Goal: Task Accomplishment & Management: Use online tool/utility

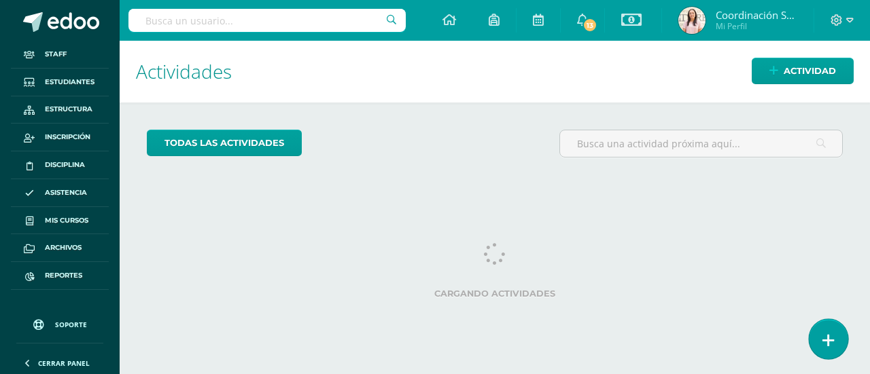
click at [836, 350] on link at bounding box center [828, 338] width 39 height 39
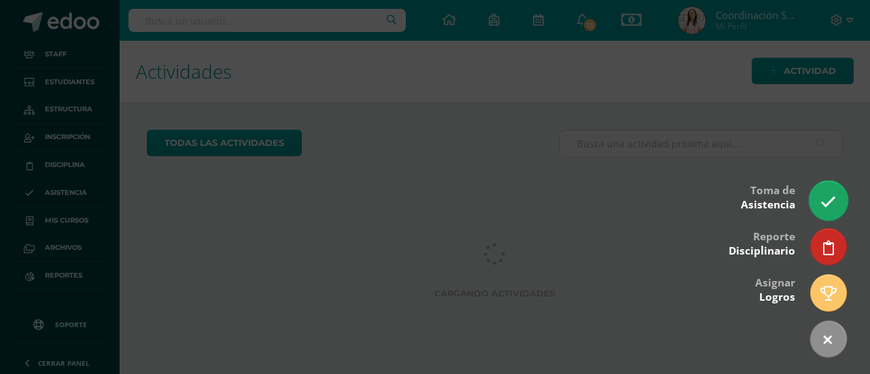
click at [814, 210] on link at bounding box center [828, 200] width 39 height 39
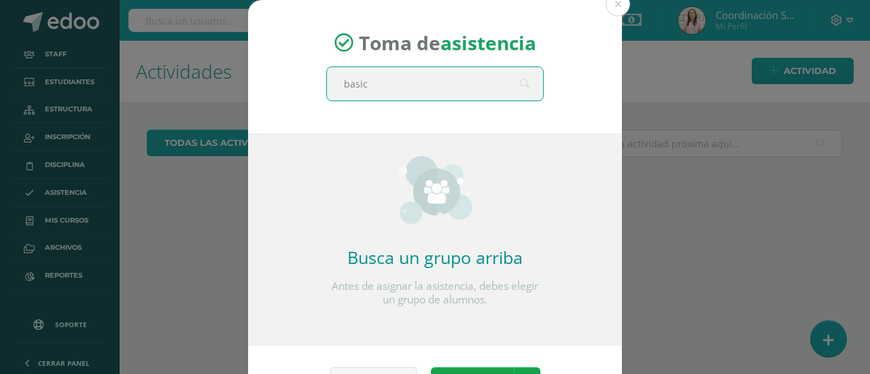
type input "basico"
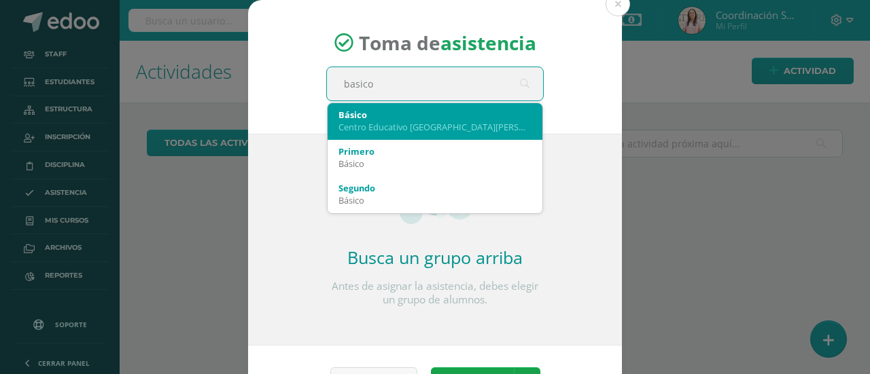
click at [382, 137] on div "Básico Centro Educativo El Valle" at bounding box center [434, 120] width 193 height 35
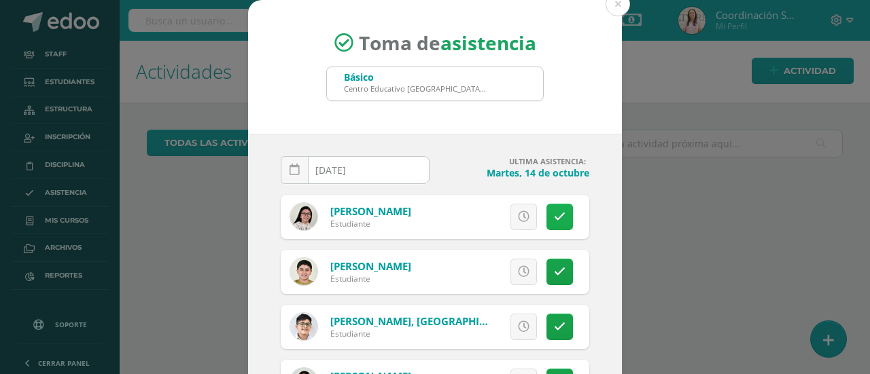
click at [557, 214] on link at bounding box center [559, 217] width 27 height 27
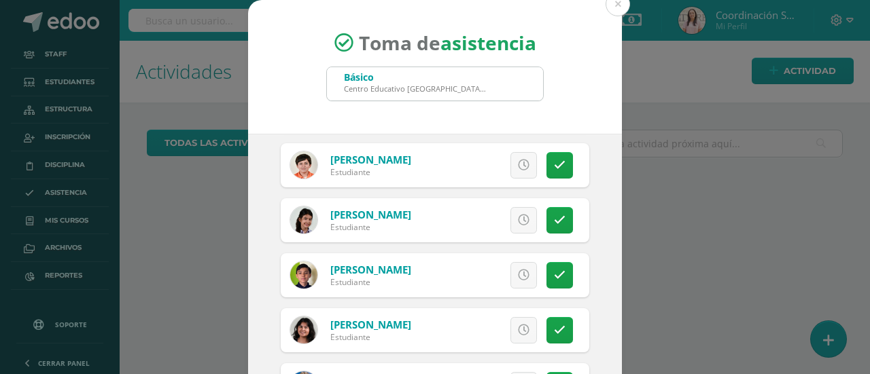
scroll to position [340, 0]
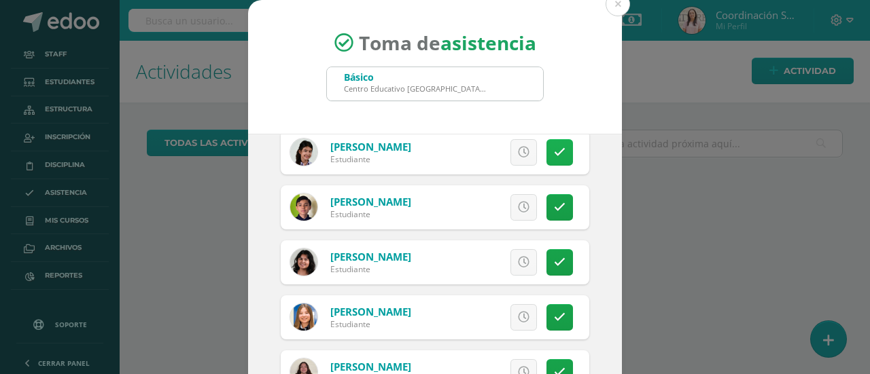
click at [546, 145] on link at bounding box center [559, 152] width 27 height 27
click at [556, 156] on icon at bounding box center [559, 153] width 7 height 12
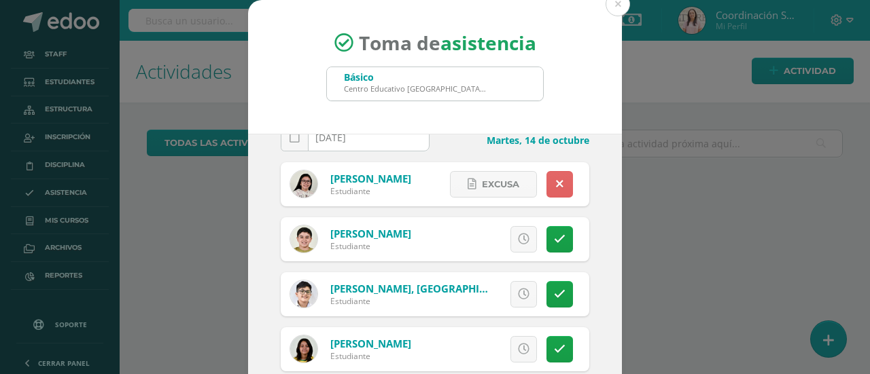
scroll to position [0, 0]
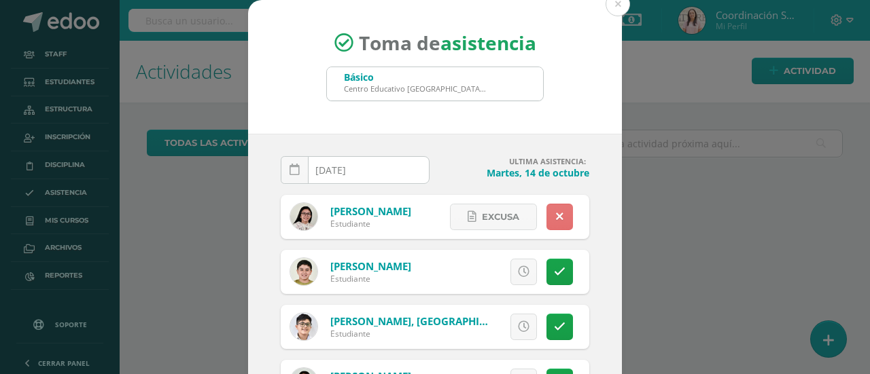
click at [546, 207] on link at bounding box center [559, 217] width 27 height 27
click at [518, 211] on icon at bounding box center [524, 217] width 12 height 12
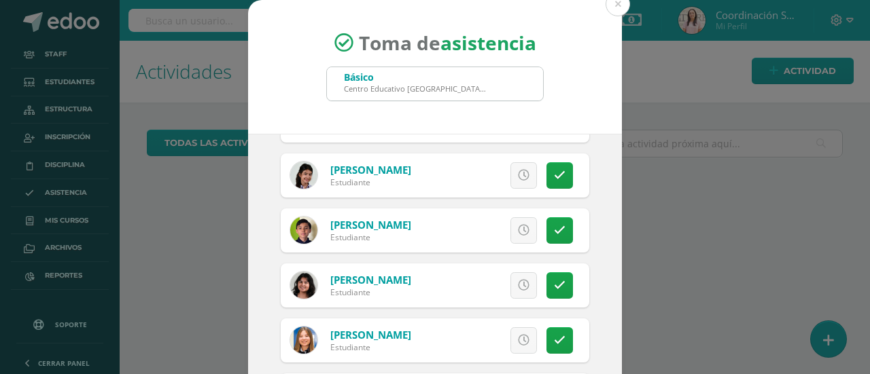
scroll to position [340, 0]
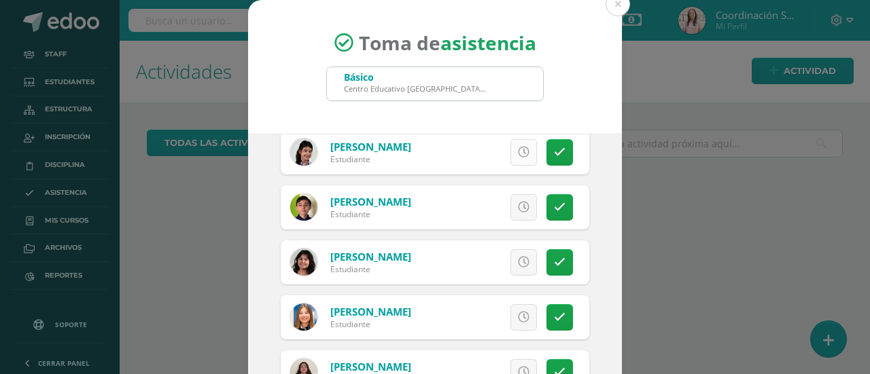
click at [518, 154] on icon at bounding box center [524, 153] width 12 height 12
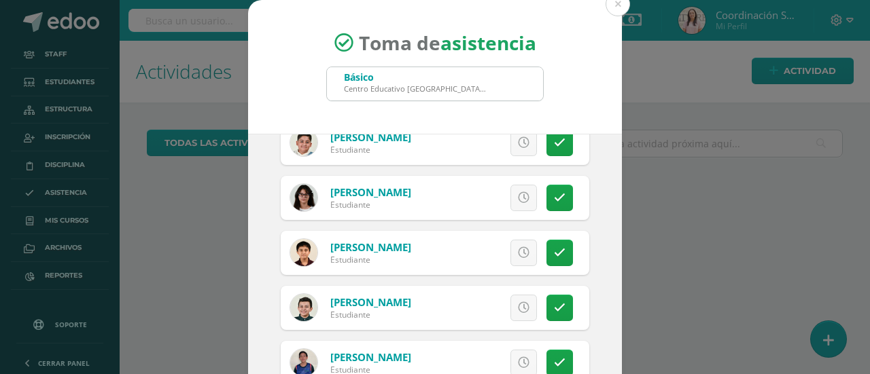
scroll to position [748, 0]
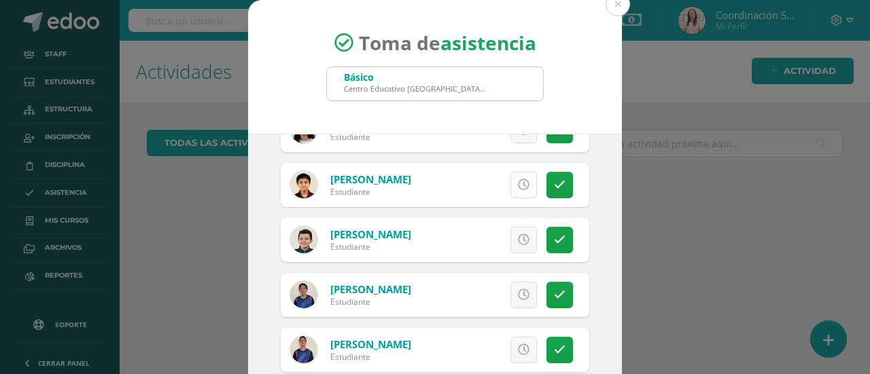
click at [510, 191] on link at bounding box center [523, 185] width 27 height 27
click at [518, 237] on icon at bounding box center [524, 240] width 12 height 12
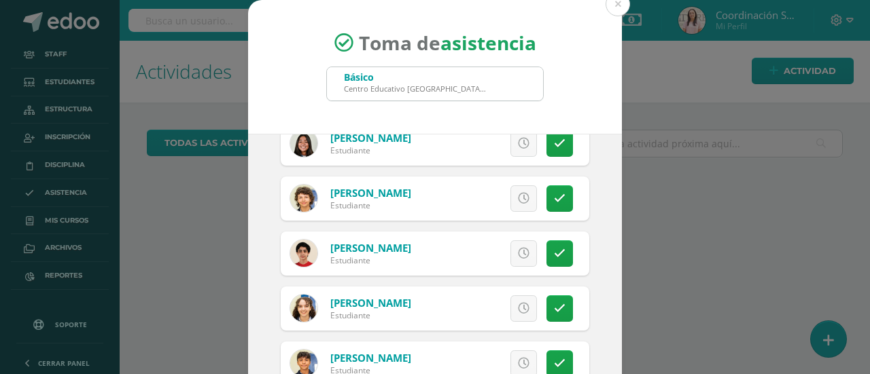
scroll to position [1903, 0]
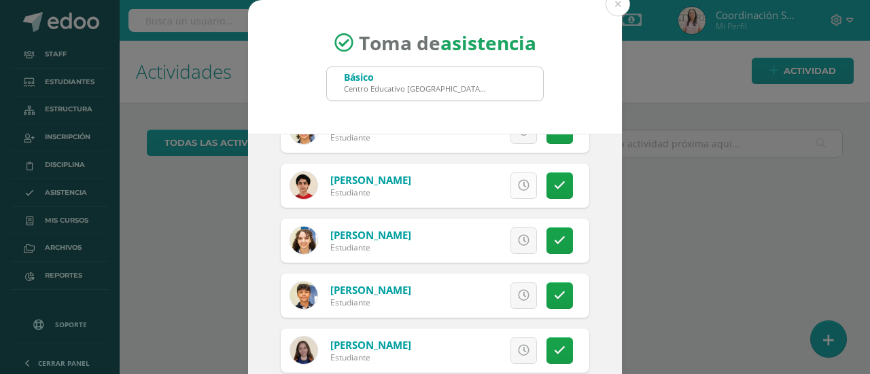
click at [510, 193] on link at bounding box center [523, 186] width 27 height 27
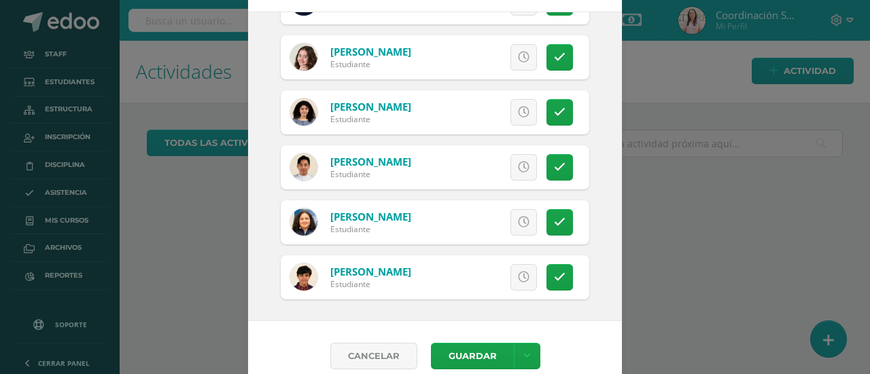
scroll to position [137, 0]
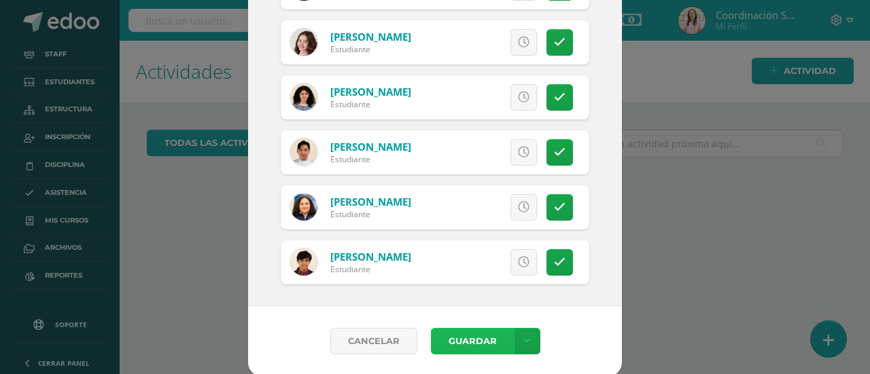
click at [481, 343] on button "Guardar" at bounding box center [472, 341] width 83 height 27
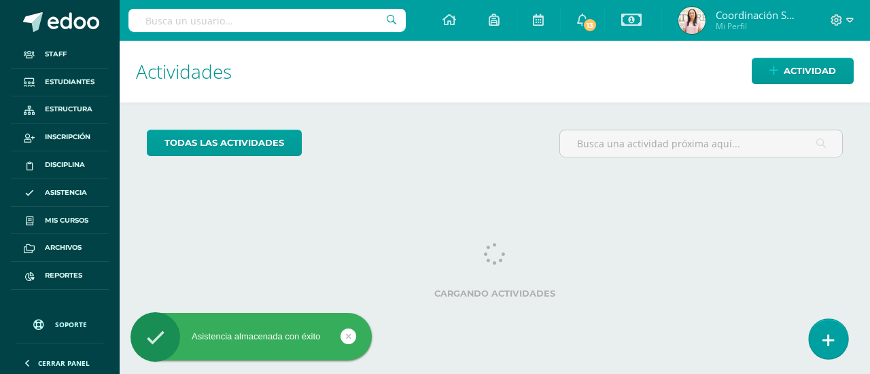
click at [823, 341] on icon at bounding box center [828, 341] width 12 height 16
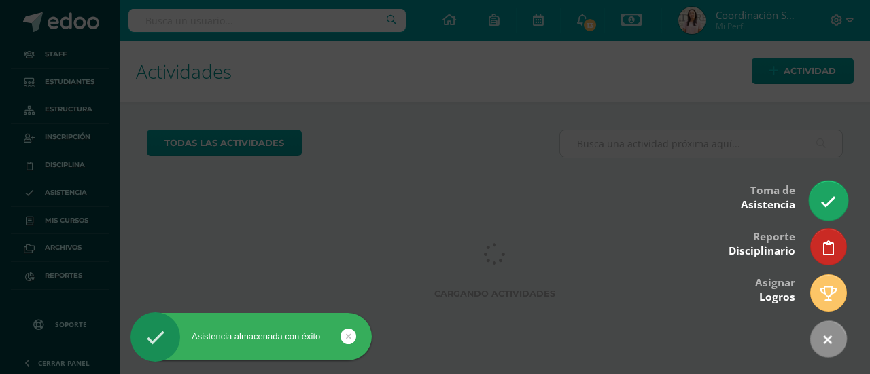
click at [835, 207] on icon at bounding box center [828, 202] width 16 height 16
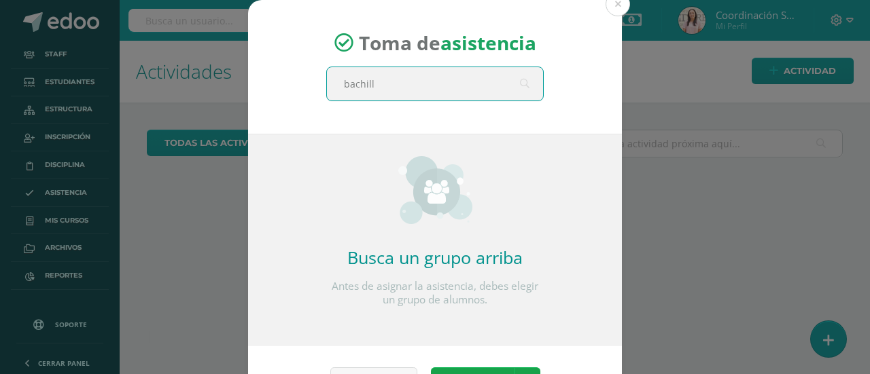
type input "bachille"
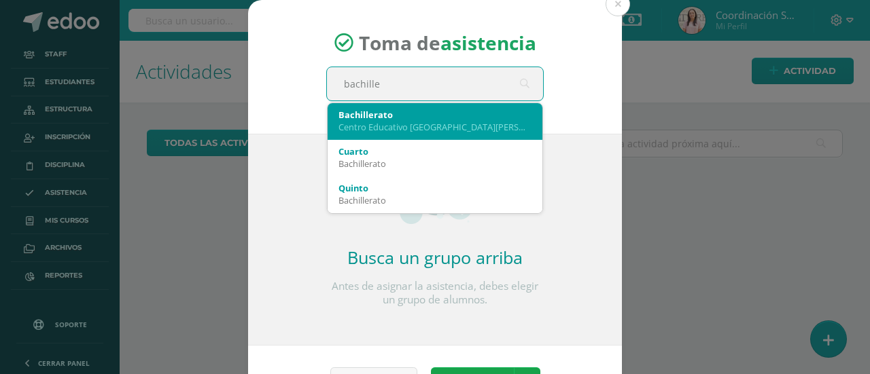
click at [374, 105] on div "Bachillerato Centro Educativo El Valle" at bounding box center [434, 120] width 193 height 35
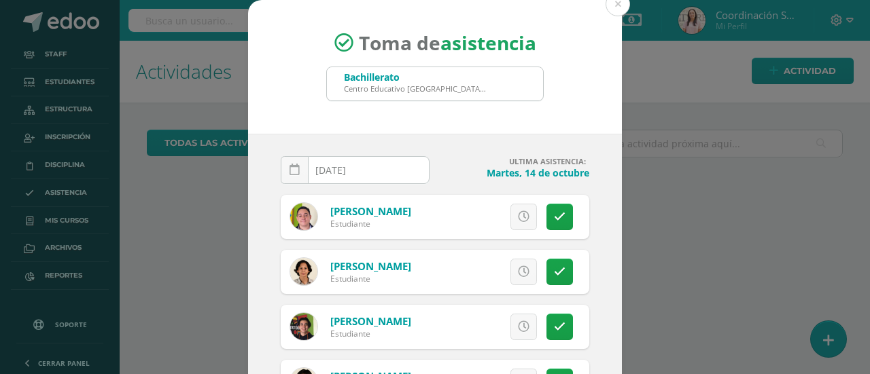
drag, startPoint x: 611, startPoint y: 6, endPoint x: 610, endPoint y: 16, distance: 10.3
click at [610, 5] on button at bounding box center [618, 4] width 24 height 24
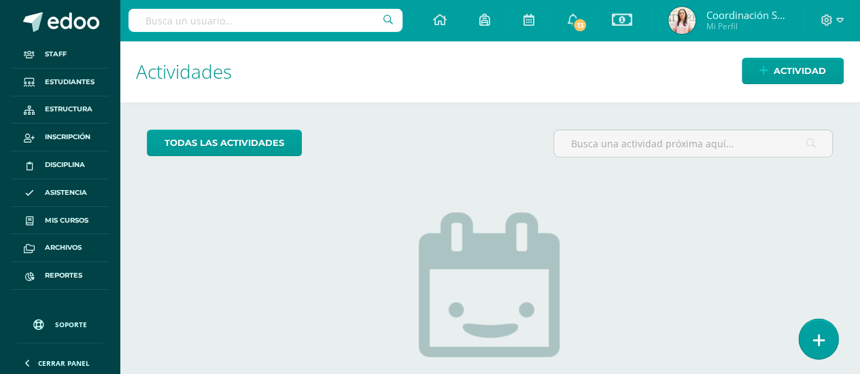
click at [817, 338] on icon at bounding box center [818, 341] width 12 height 16
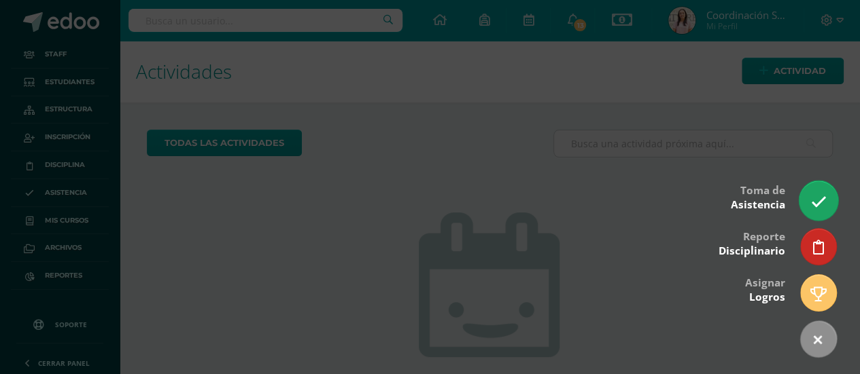
click at [815, 213] on link at bounding box center [818, 200] width 39 height 39
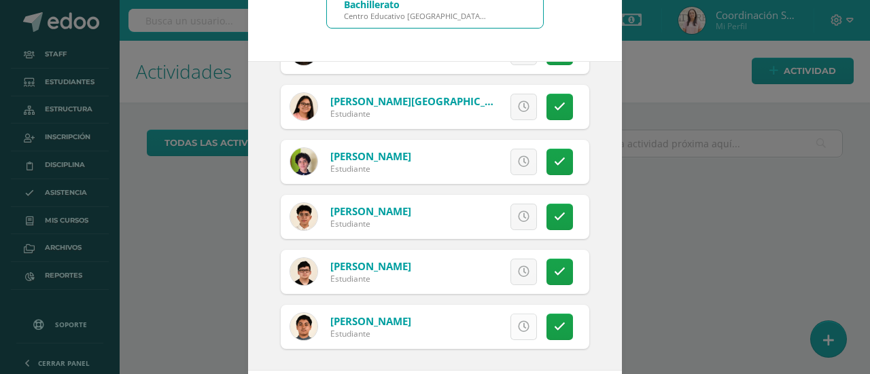
scroll to position [137, 0]
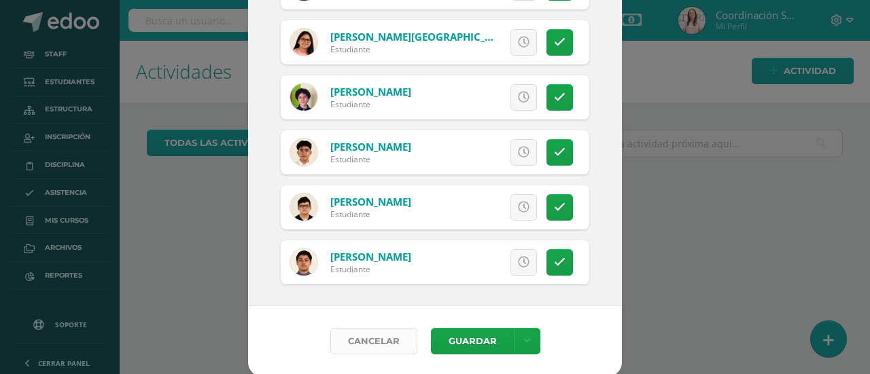
click at [387, 342] on link "Cancelar" at bounding box center [373, 341] width 87 height 27
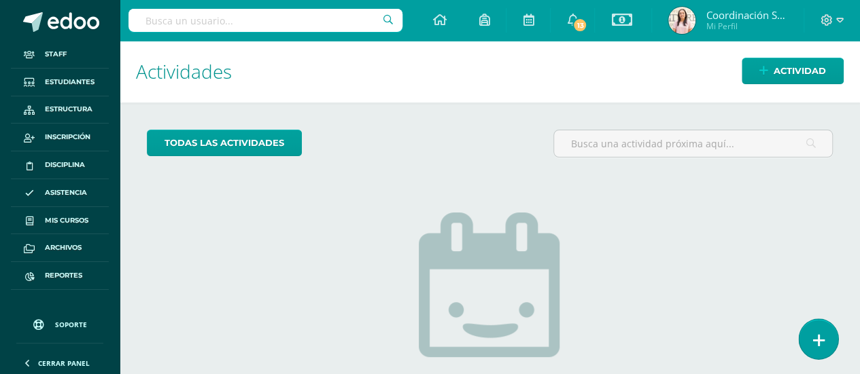
click at [824, 343] on link at bounding box center [818, 338] width 39 height 39
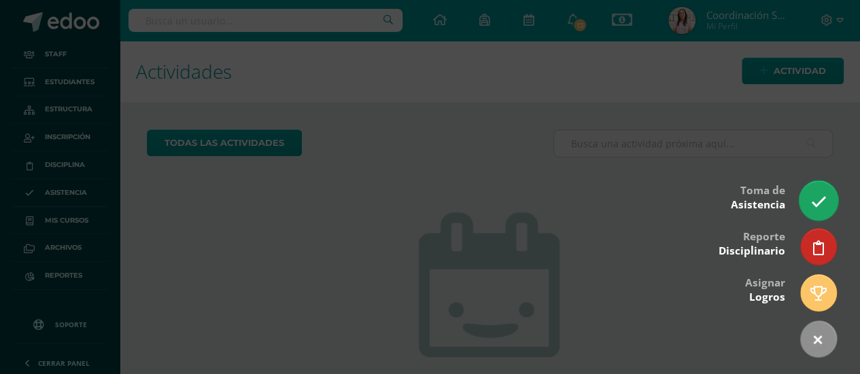
click at [813, 194] on icon at bounding box center [818, 202] width 16 height 16
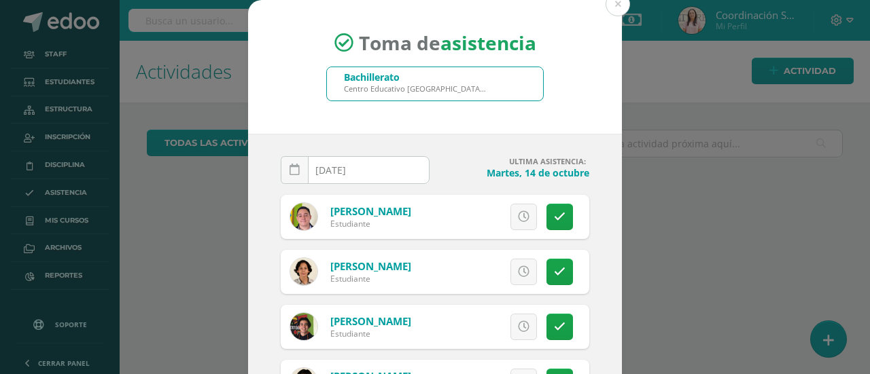
click at [406, 86] on div "Centro Educativo El Valle" at bounding box center [415, 89] width 143 height 10
click at [336, 75] on div "Bachillerato Centro Educativo El Valle" at bounding box center [435, 83] width 216 height 33
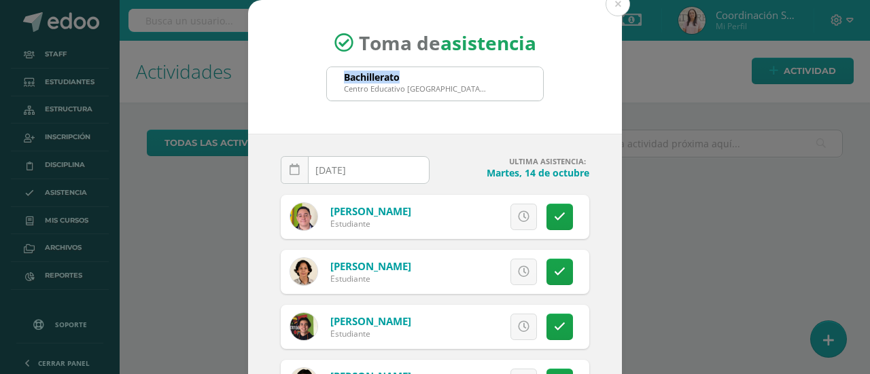
click at [336, 75] on div "Bachillerato Centro Educativo El Valle" at bounding box center [435, 83] width 216 height 33
click at [515, 87] on div "Bachillerato Centro Educativo El Valle" at bounding box center [435, 83] width 216 height 33
click at [515, 89] on div "Bachillerato Centro Educativo El Valle" at bounding box center [435, 83] width 216 height 33
click at [514, 89] on div "Bachillerato Centro Educativo El Valle" at bounding box center [435, 83] width 216 height 33
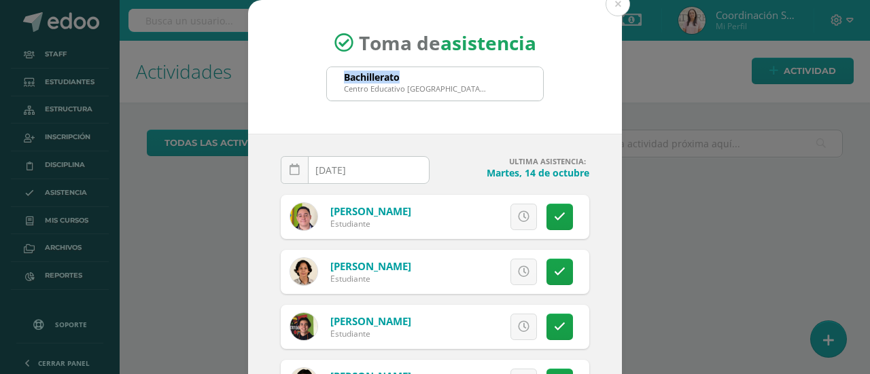
click at [514, 89] on div "Bachillerato Centro Educativo El Valle" at bounding box center [435, 83] width 216 height 33
click at [514, 91] on div "Bachillerato Centro Educativo El Valle" at bounding box center [435, 83] width 216 height 33
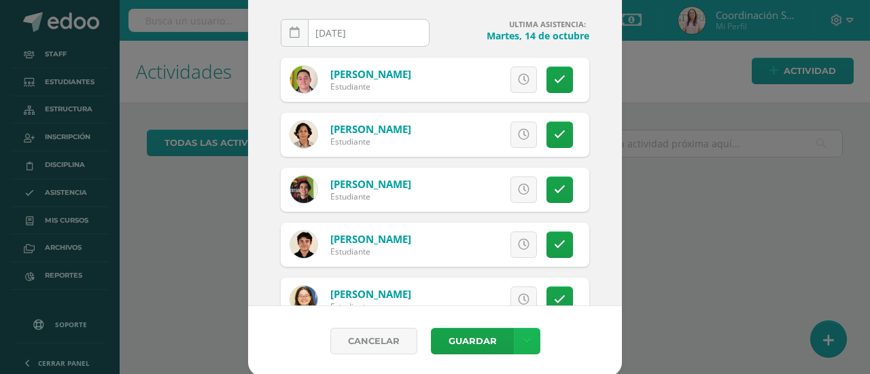
click at [526, 340] on link at bounding box center [527, 341] width 27 height 27
click at [336, 341] on link "Cancelar" at bounding box center [373, 341] width 87 height 27
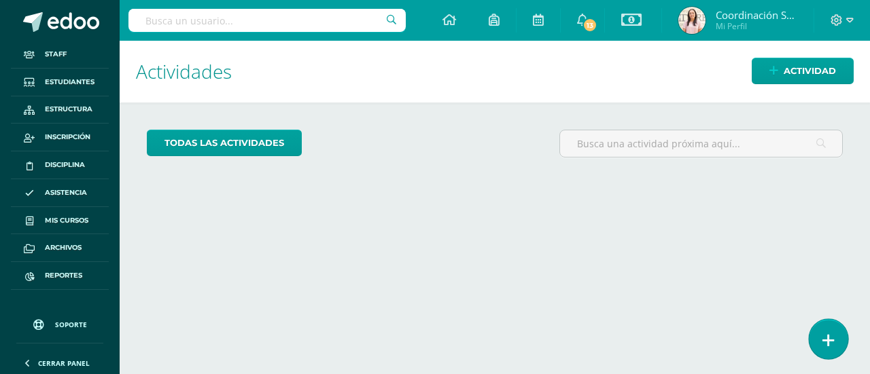
click at [822, 336] on icon at bounding box center [828, 341] width 12 height 16
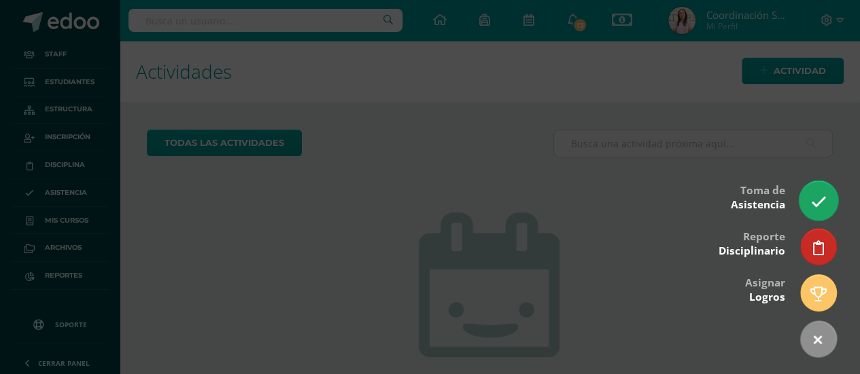
click at [823, 210] on icon at bounding box center [818, 202] width 16 height 16
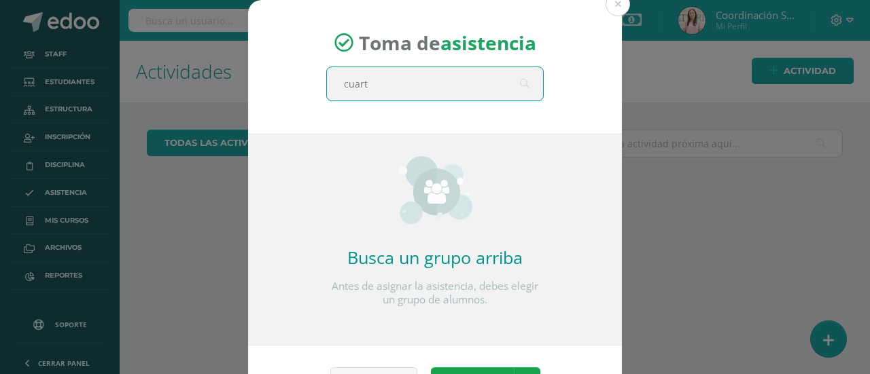
type input "cuarto"
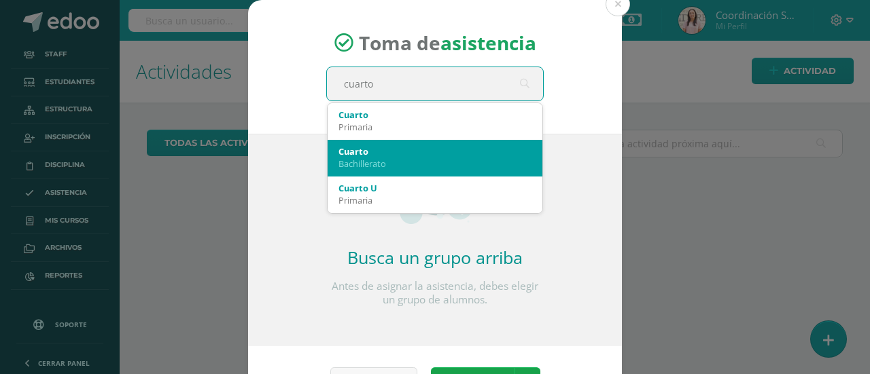
click at [427, 159] on div "Bachillerato" at bounding box center [434, 164] width 193 height 12
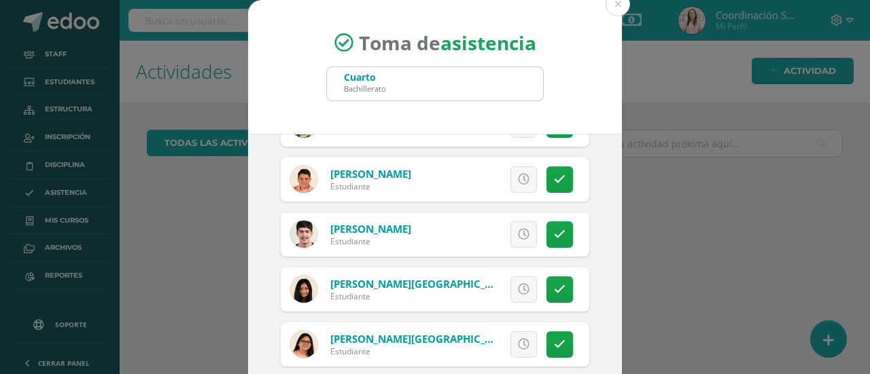
scroll to position [137, 0]
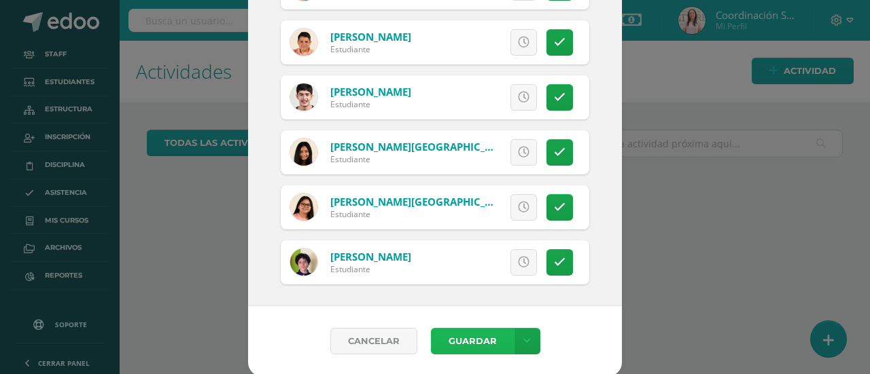
click at [457, 334] on button "Guardar" at bounding box center [472, 341] width 83 height 27
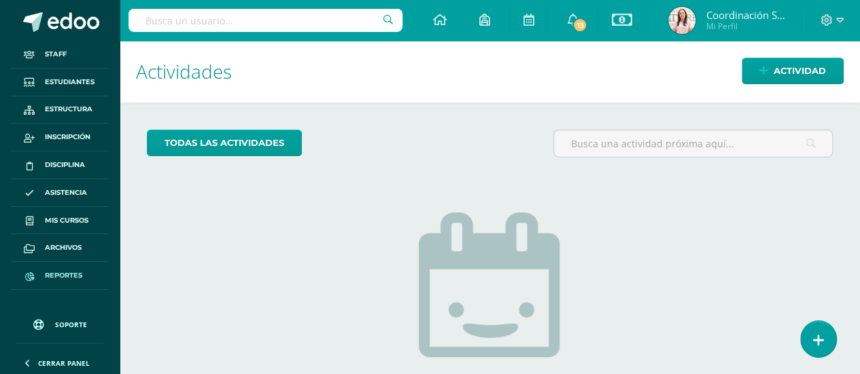
click at [79, 275] on span "Reportes" at bounding box center [63, 276] width 37 height 11
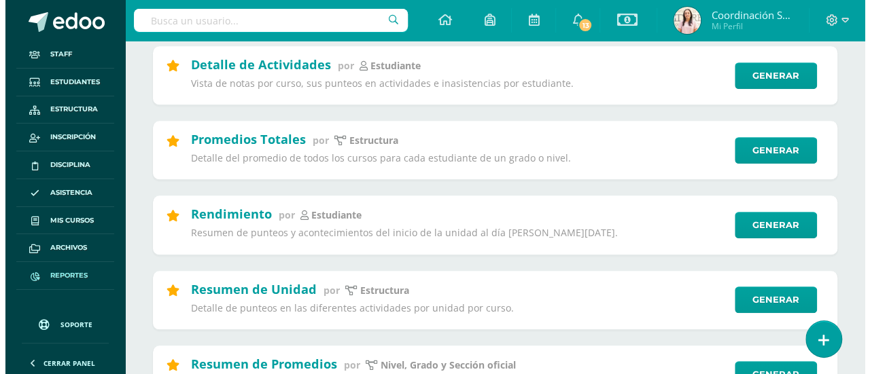
scroll to position [544, 0]
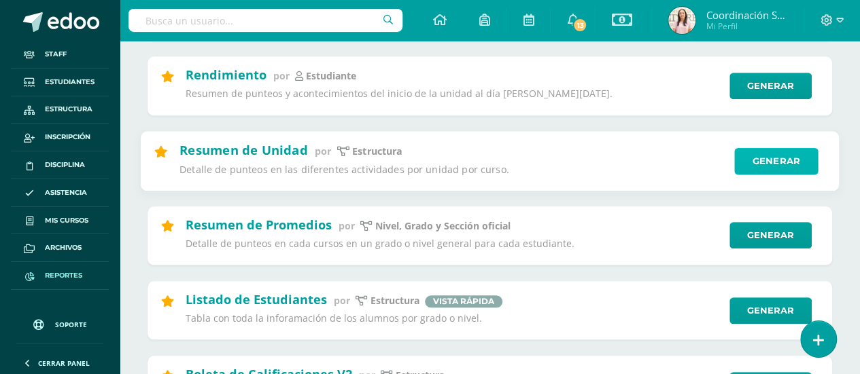
click at [776, 164] on link "Generar" at bounding box center [776, 160] width 84 height 27
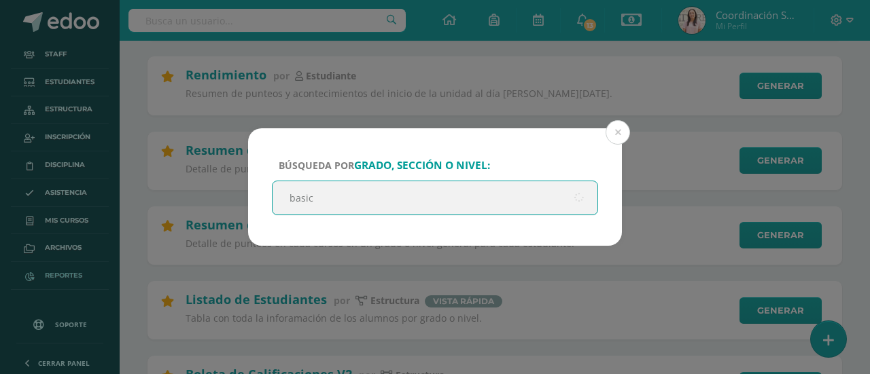
type input "basico"
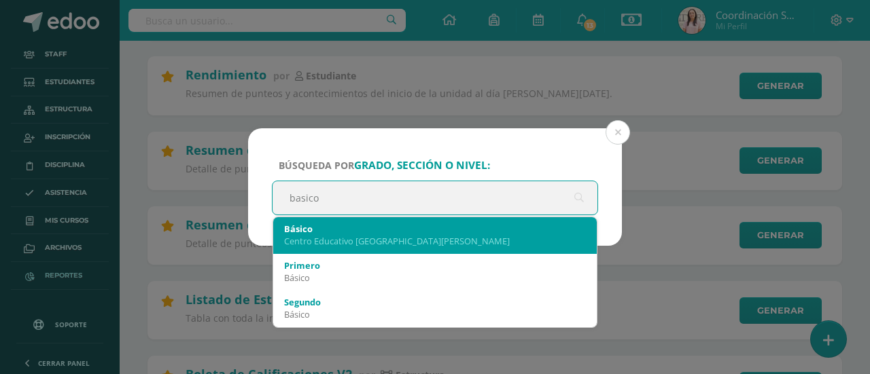
click at [339, 245] on div "Centro Educativo [GEOGRAPHIC_DATA][PERSON_NAME]" at bounding box center [435, 241] width 302 height 12
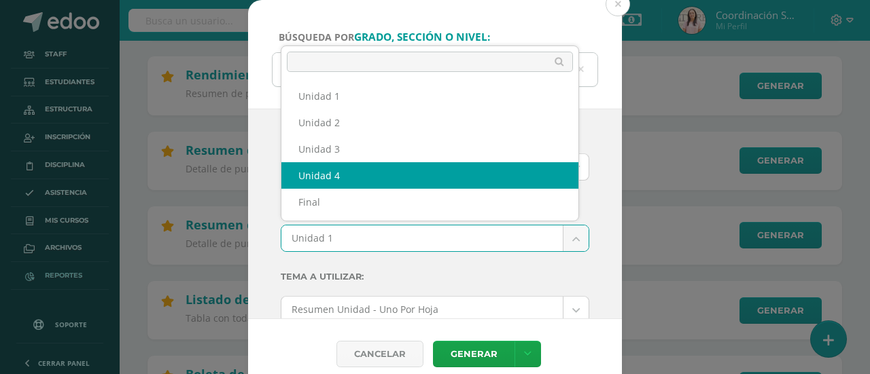
select select "Unidad 4"
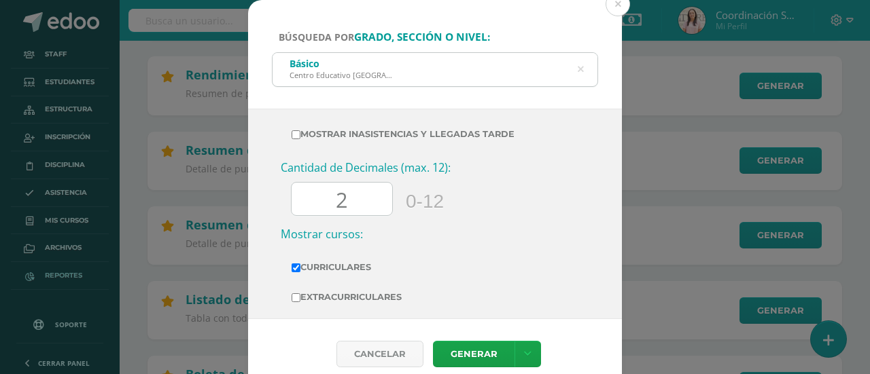
scroll to position [546, 0]
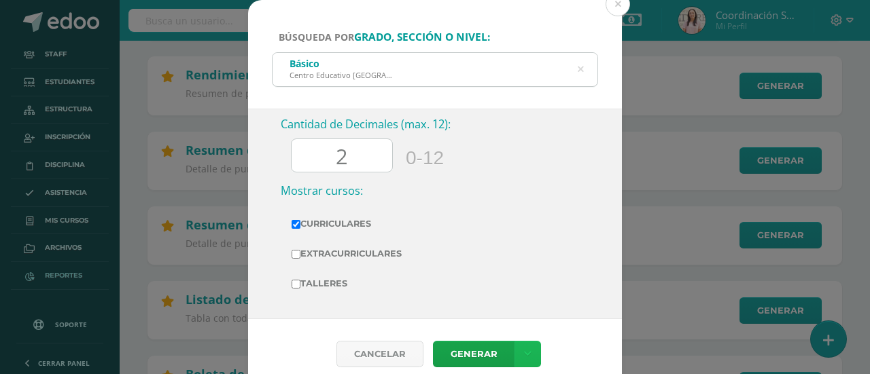
click at [536, 349] on link at bounding box center [527, 354] width 27 height 27
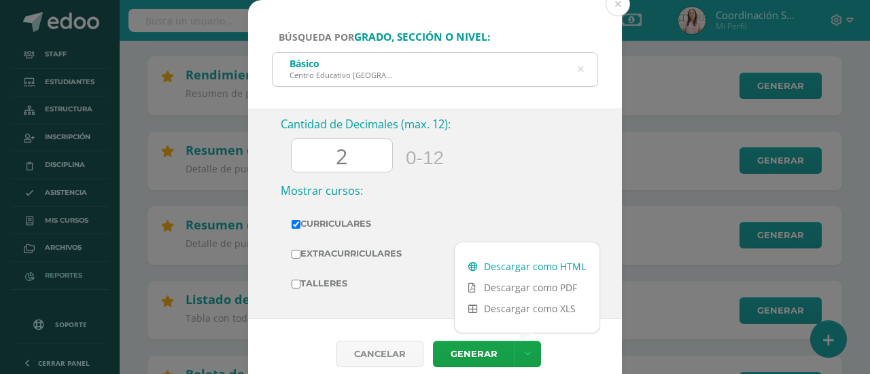
click at [534, 271] on link "Descargar como HTML" at bounding box center [527, 266] width 145 height 21
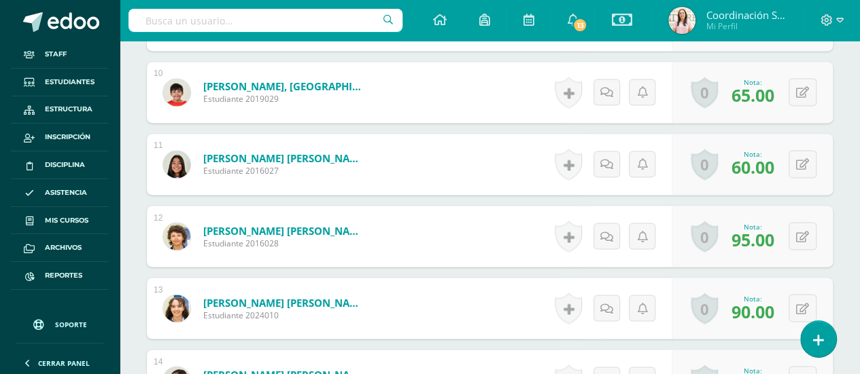
scroll to position [1341, 0]
